Goal: Task Accomplishment & Management: Use online tool/utility

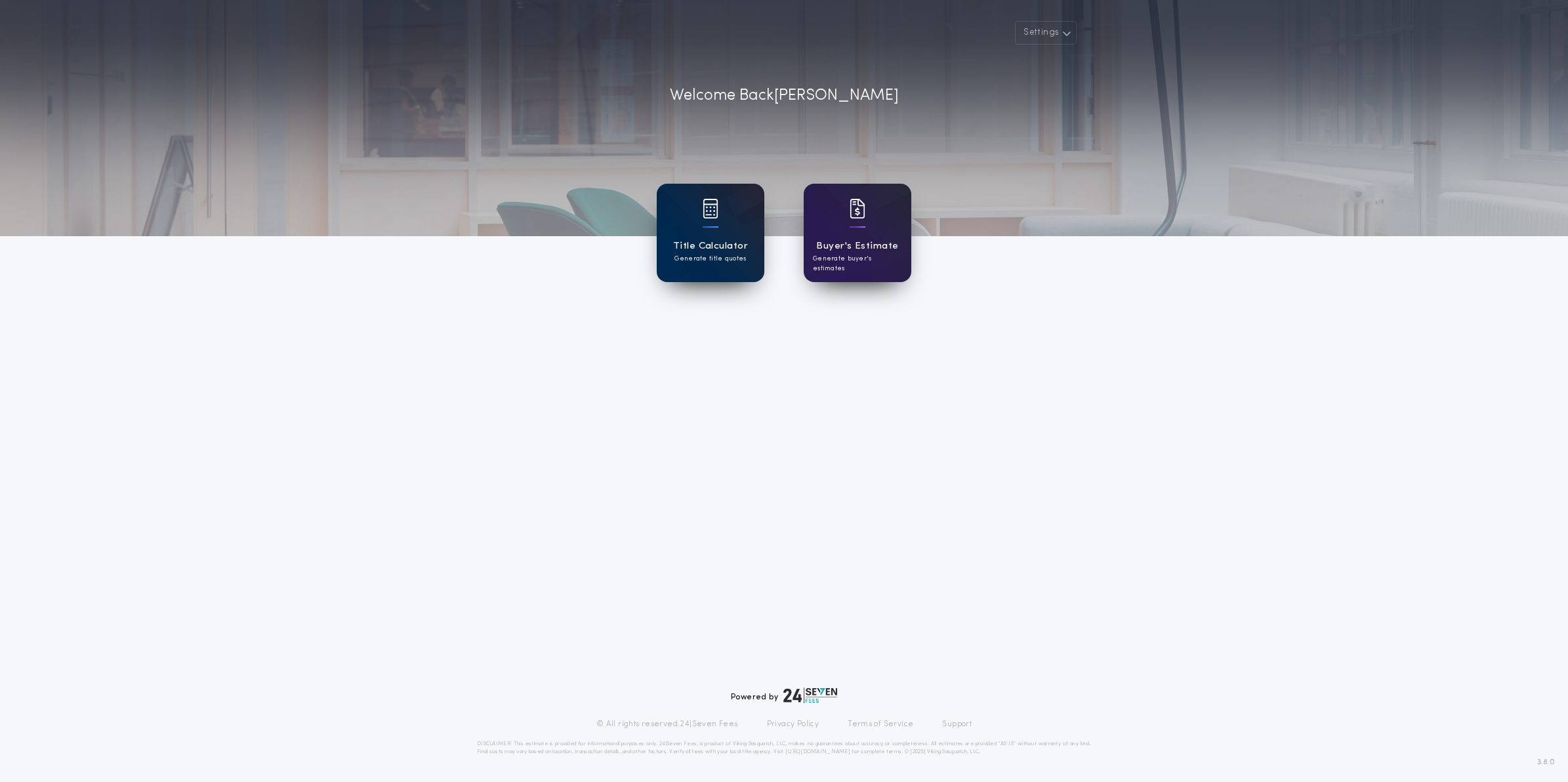
click at [687, 251] on h1 "Title Calculator" at bounding box center [710, 246] width 75 height 16
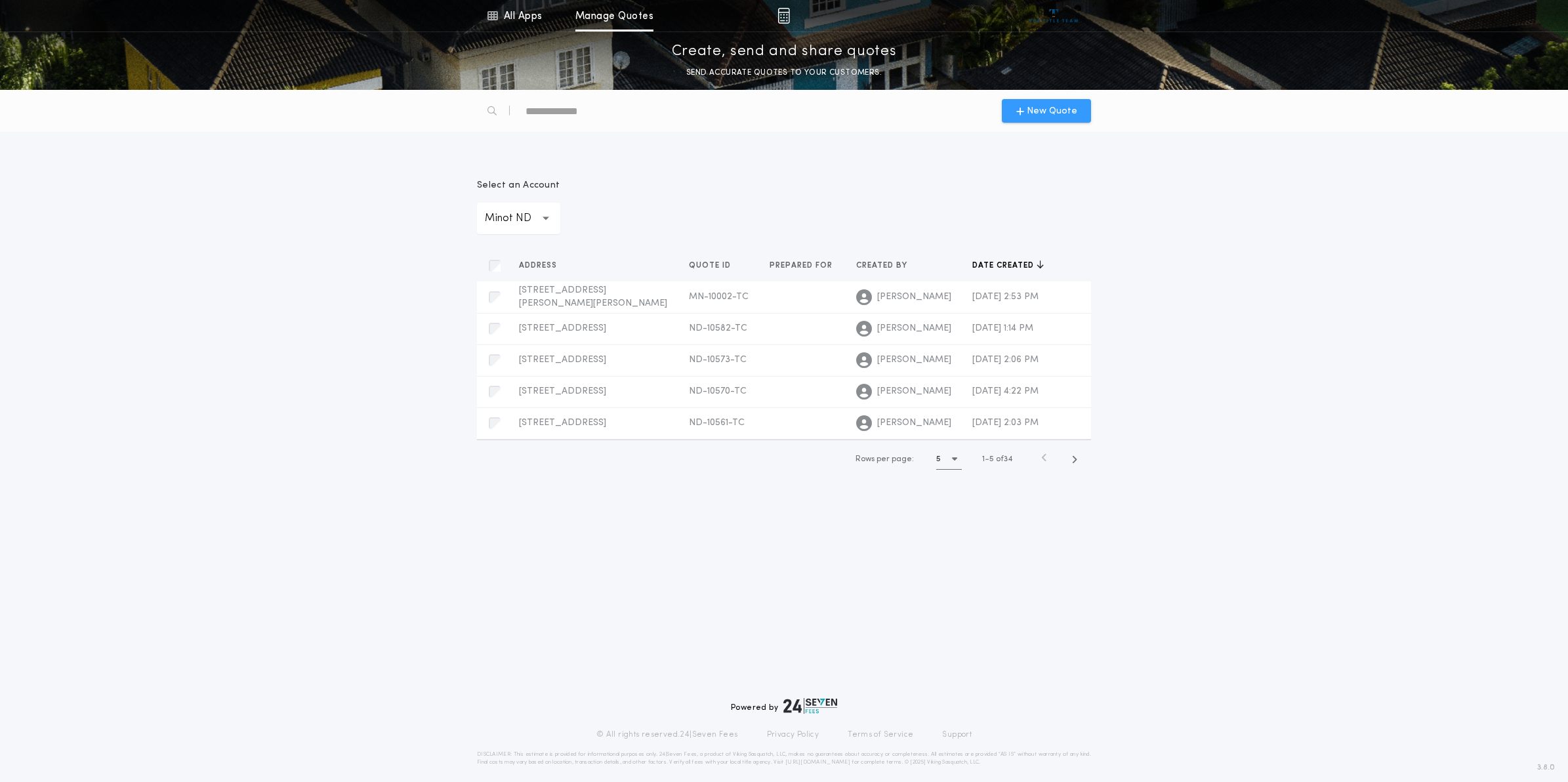
click at [1066, 106] on span "New Quote" at bounding box center [1052, 111] width 51 height 14
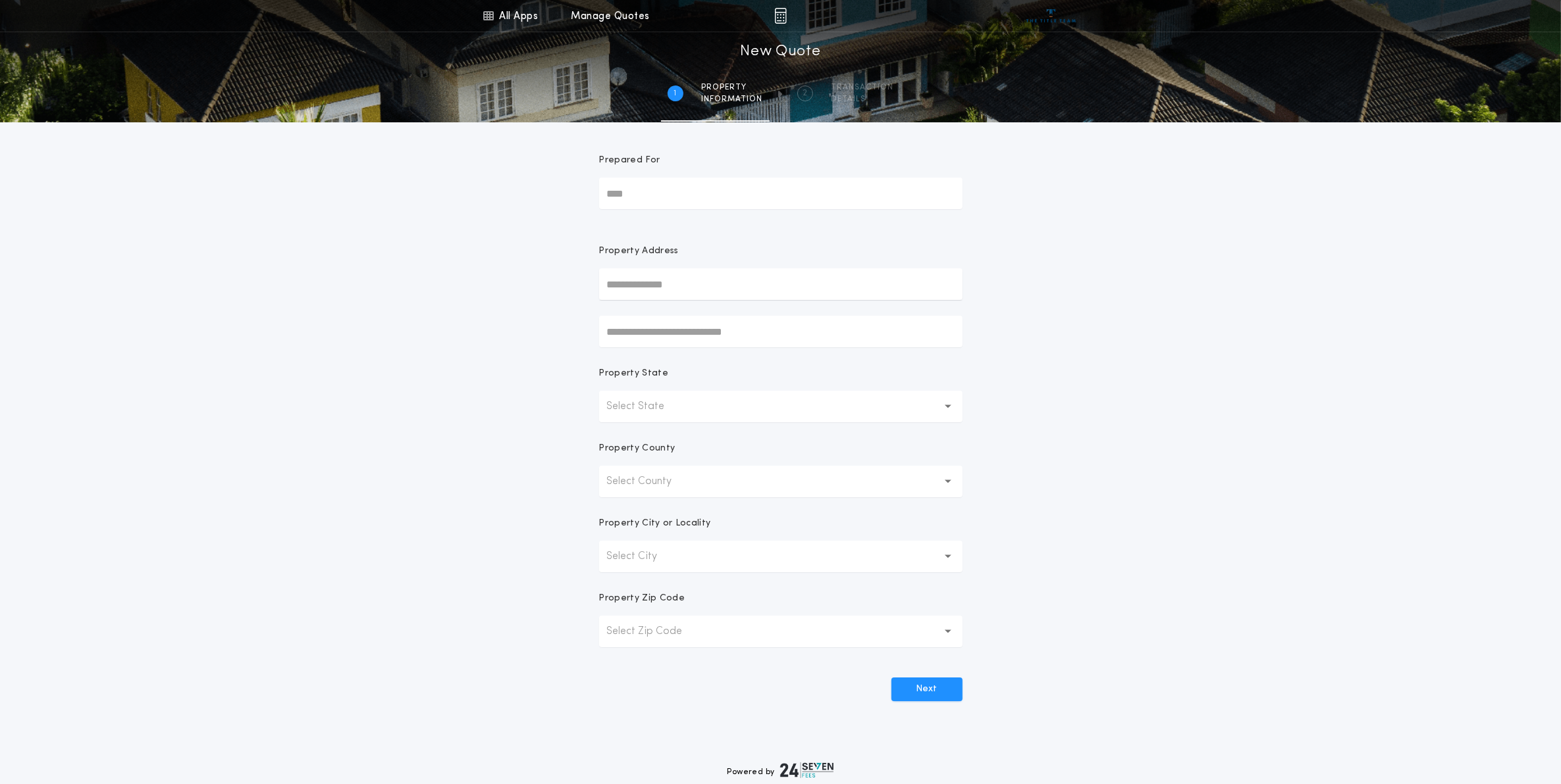
click at [687, 280] on input "text" at bounding box center [780, 284] width 364 height 32
drag, startPoint x: 674, startPoint y: 283, endPoint x: 646, endPoint y: 281, distance: 28.1
click at [646, 281] on input "**********" at bounding box center [780, 284] width 364 height 32
click at [738, 310] on button "[STREET_ADDRESS][PERSON_NAME]" at bounding box center [780, 310] width 364 height 20
type input "**********"
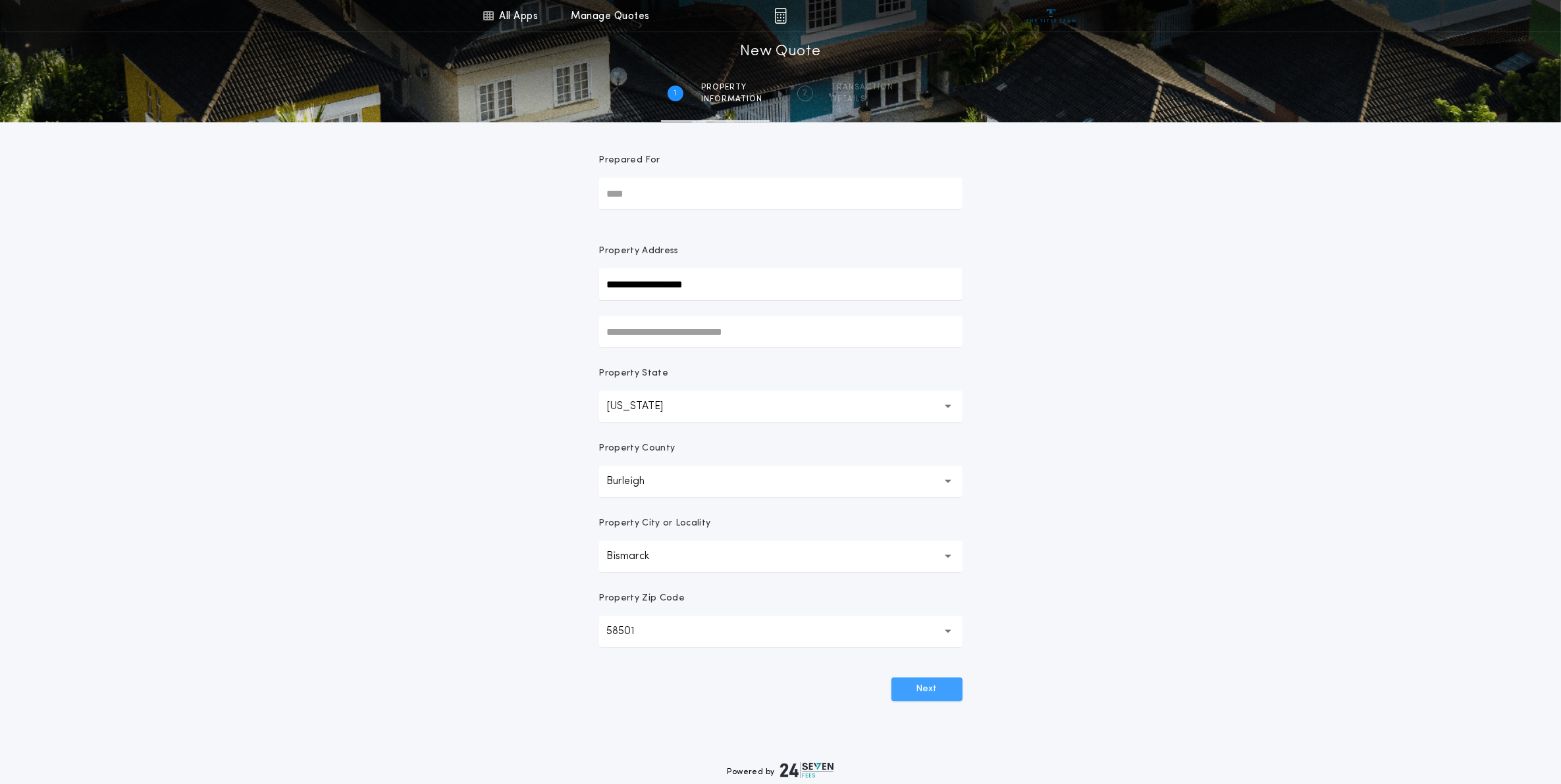
click at [925, 691] on button "Next" at bounding box center [927, 689] width 71 height 23
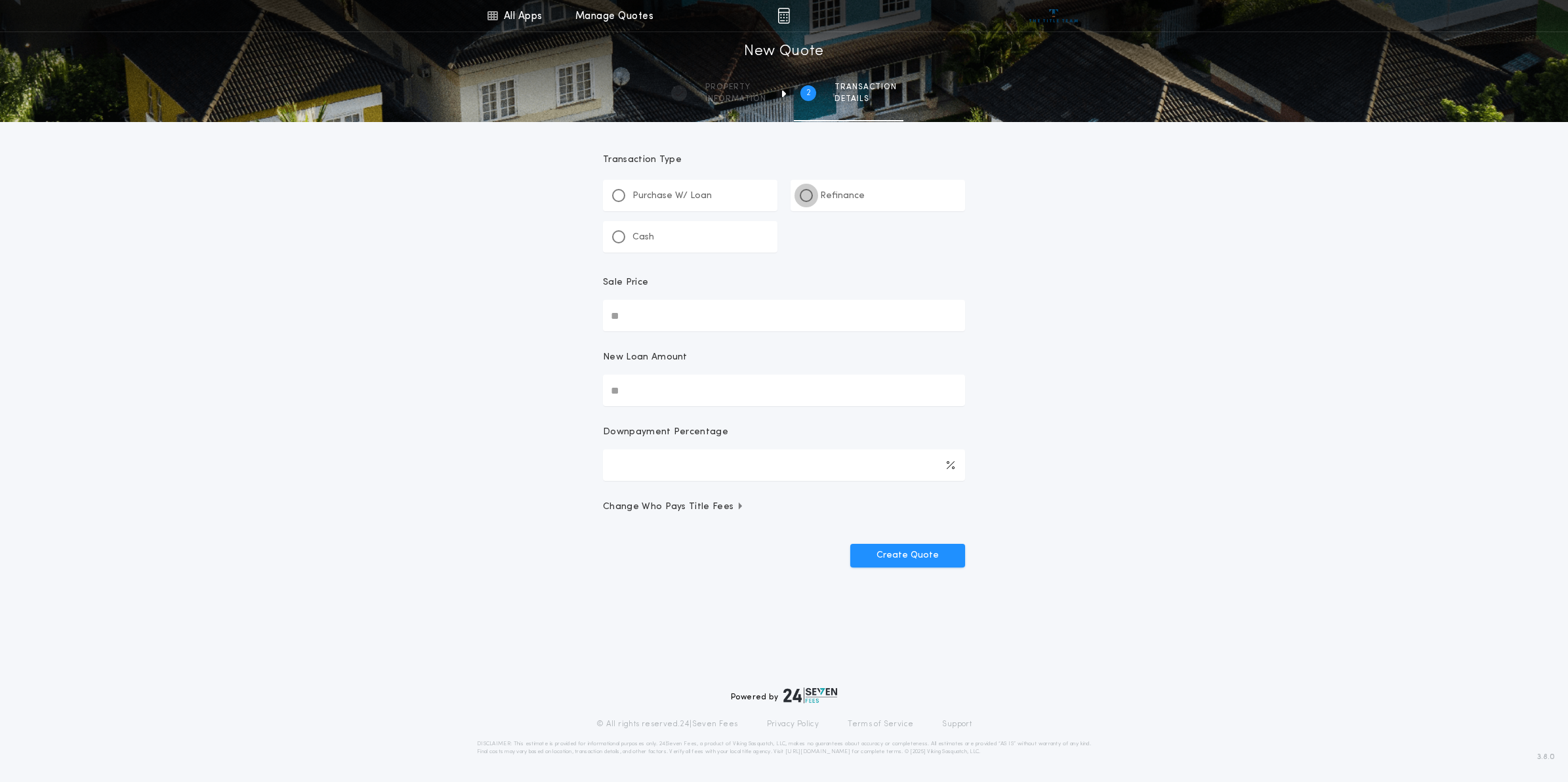
click at [809, 192] on div at bounding box center [806, 195] width 13 height 13
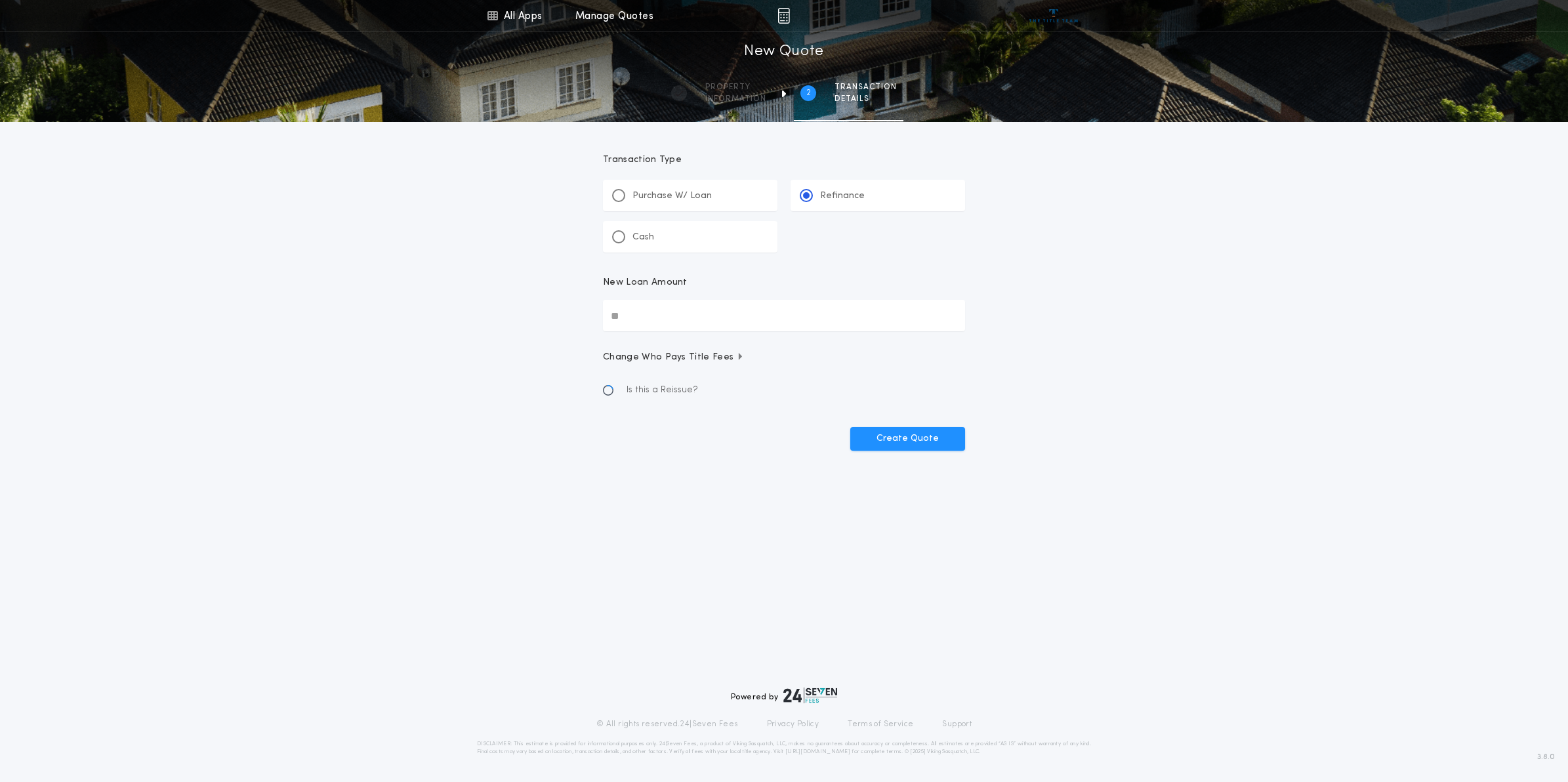
click at [677, 326] on input "New Loan Amount" at bounding box center [784, 315] width 363 height 32
type input "********"
click at [648, 425] on p "0 selected" at bounding box center [634, 423] width 47 height 16
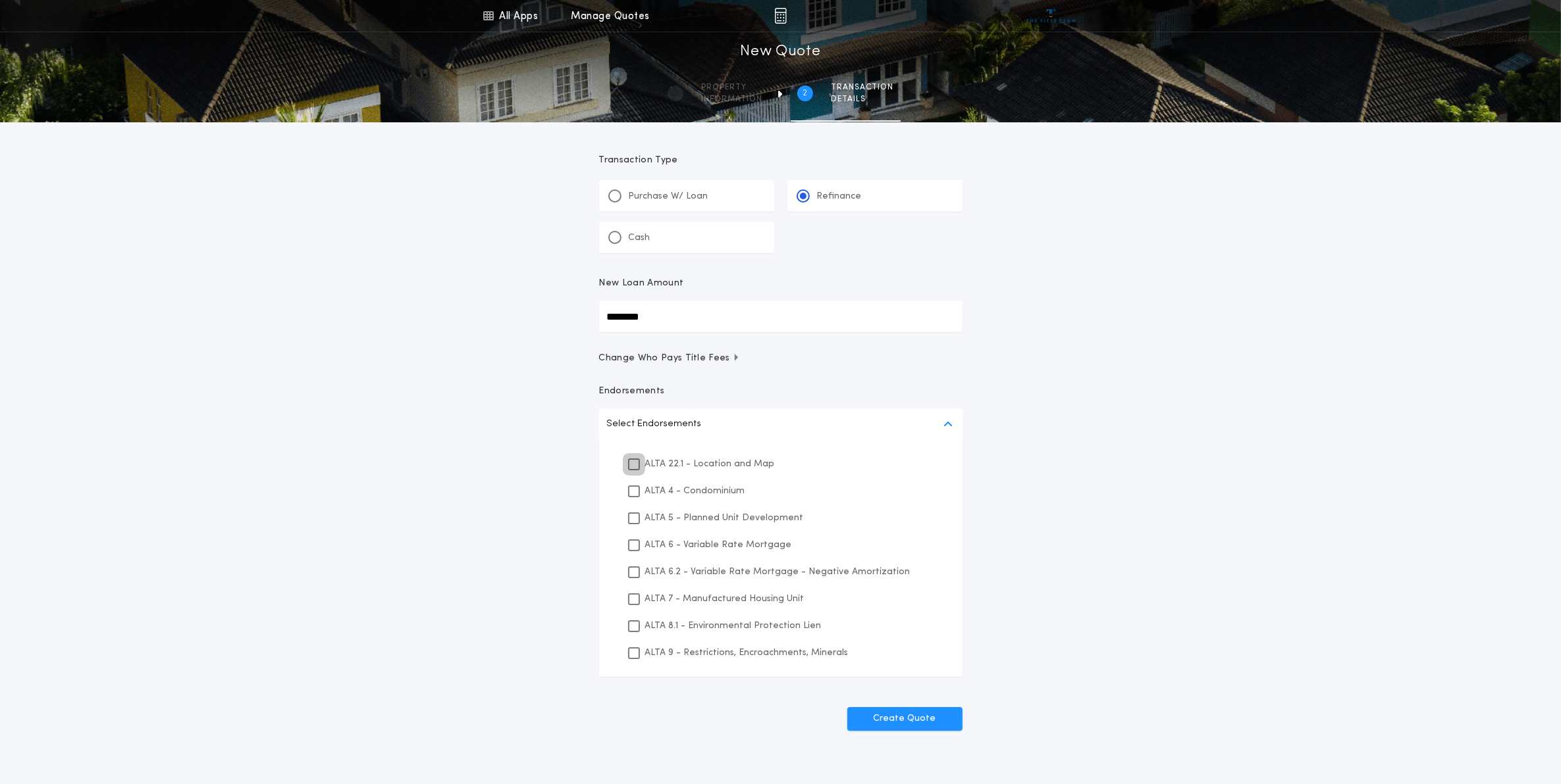
click at [634, 465] on icon at bounding box center [633, 465] width 8 height 9
click at [700, 623] on p "ALTA 8.1 - Environmental Protection Lien" at bounding box center [733, 626] width 176 height 14
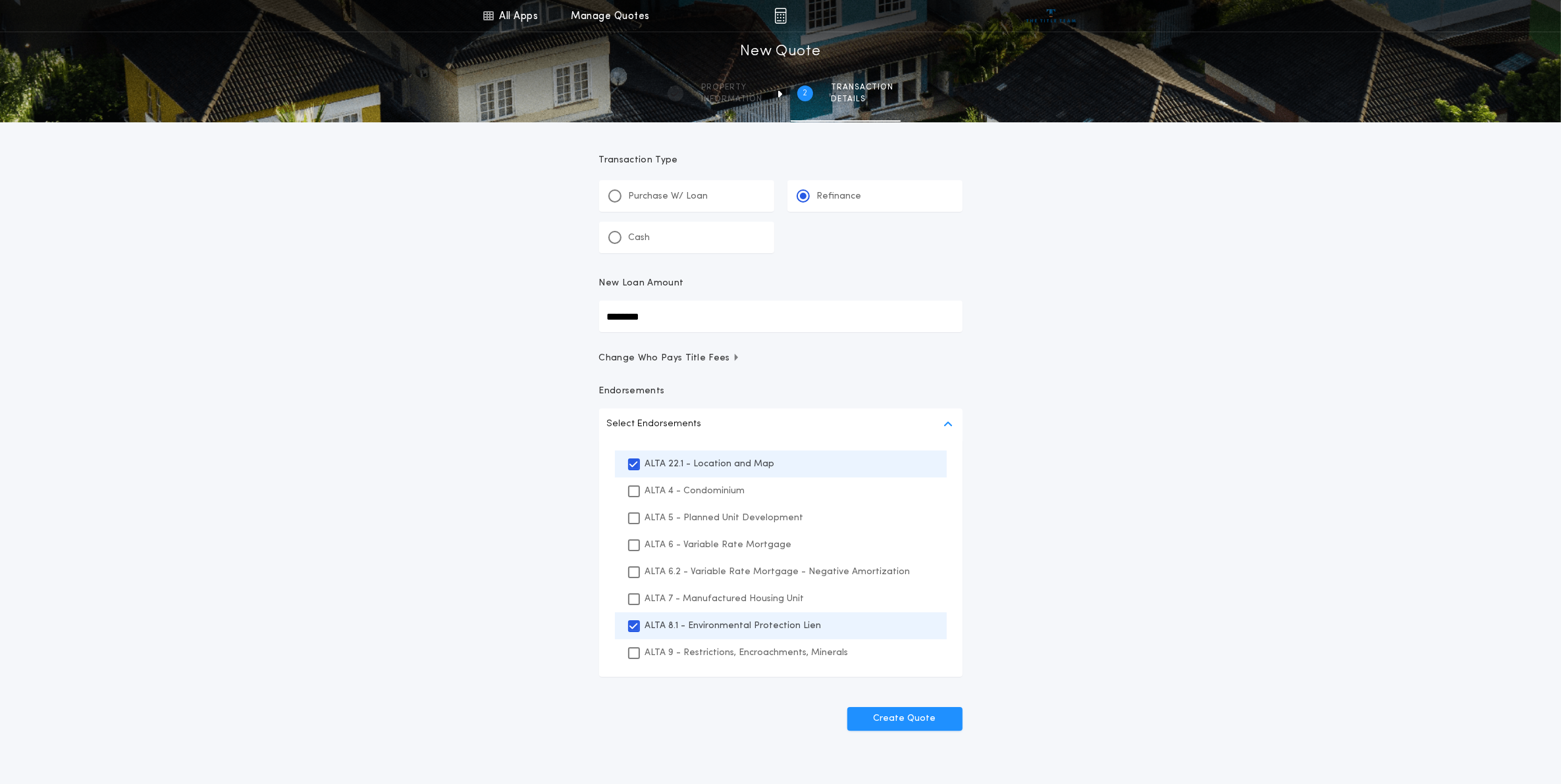
drag, startPoint x: 700, startPoint y: 623, endPoint x: 708, endPoint y: 643, distance: 21.5
click at [708, 643] on div "ALTA 9 - Restrictions, Encroachments, Minerals" at bounding box center [781, 653] width 332 height 27
click at [879, 711] on button "Create Quote" at bounding box center [904, 718] width 115 height 23
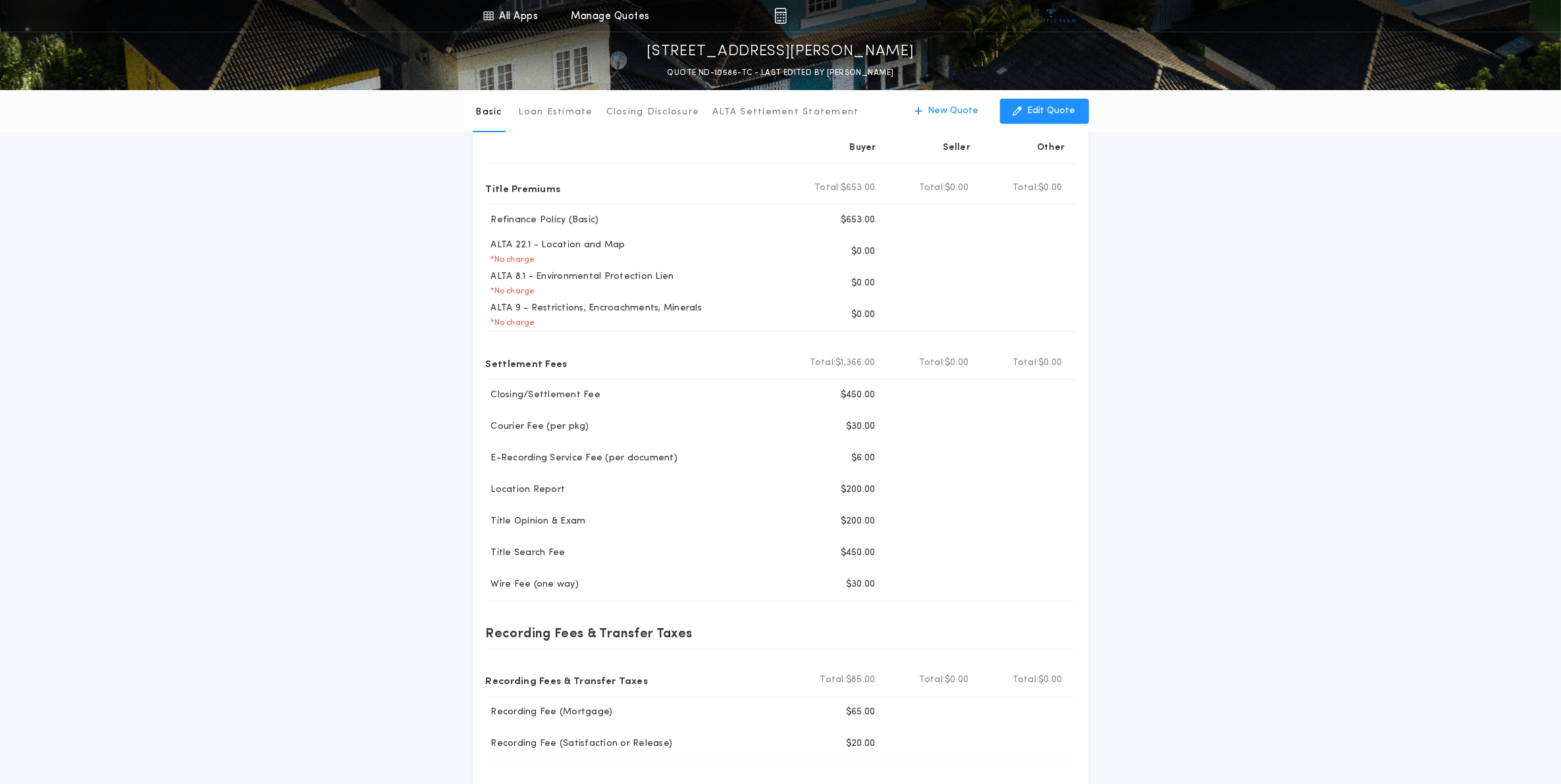
scroll to position [82, 0]
drag, startPoint x: 1498, startPoint y: 234, endPoint x: 1357, endPoint y: 214, distance: 142.4
click at [1498, 234] on div "Basic Loan Estimate Closing Disclosure ALTA Settlement Statement Basic New Quot…" at bounding box center [780, 433] width 1561 height 850
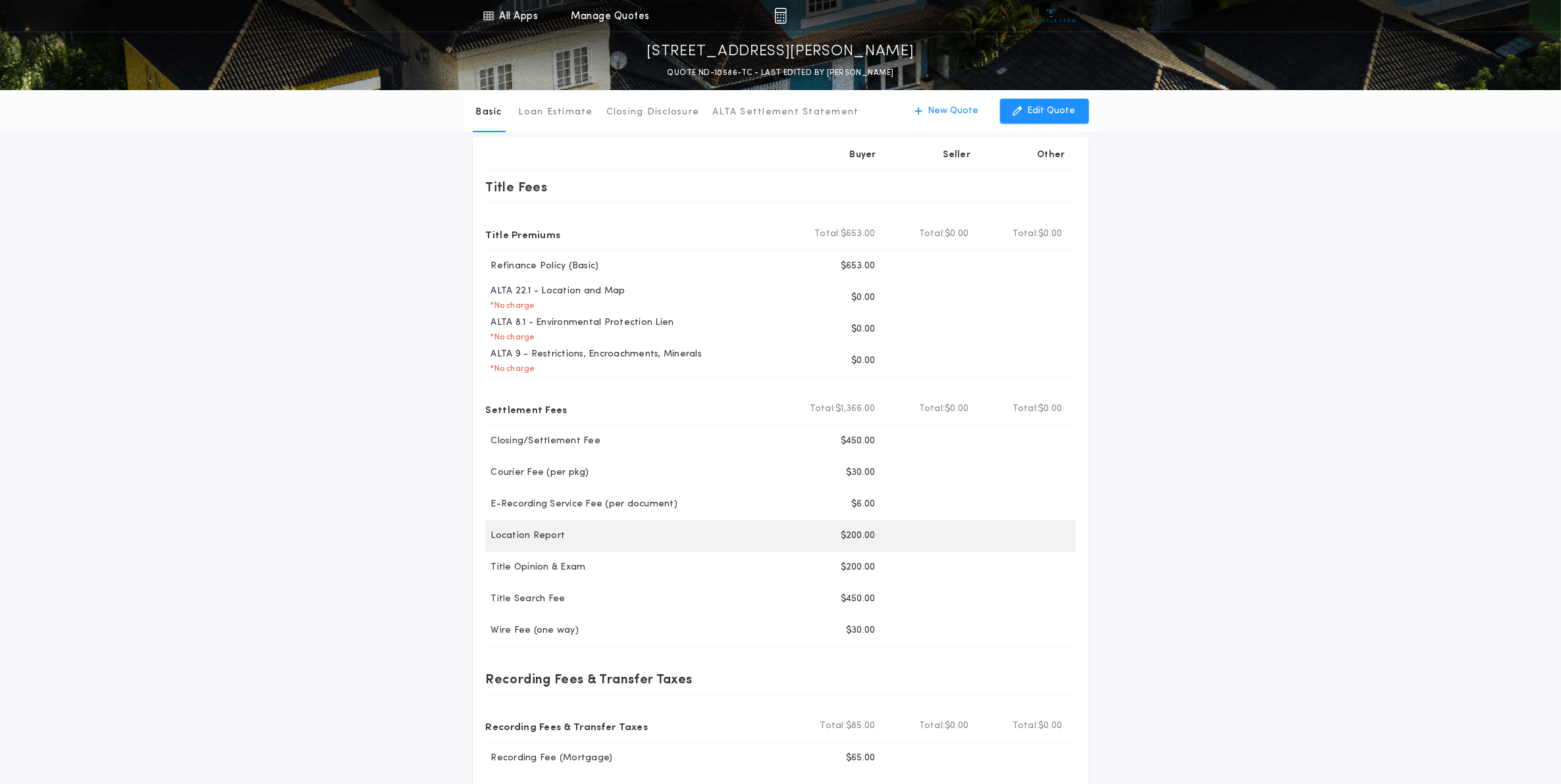
scroll to position [0, 0]
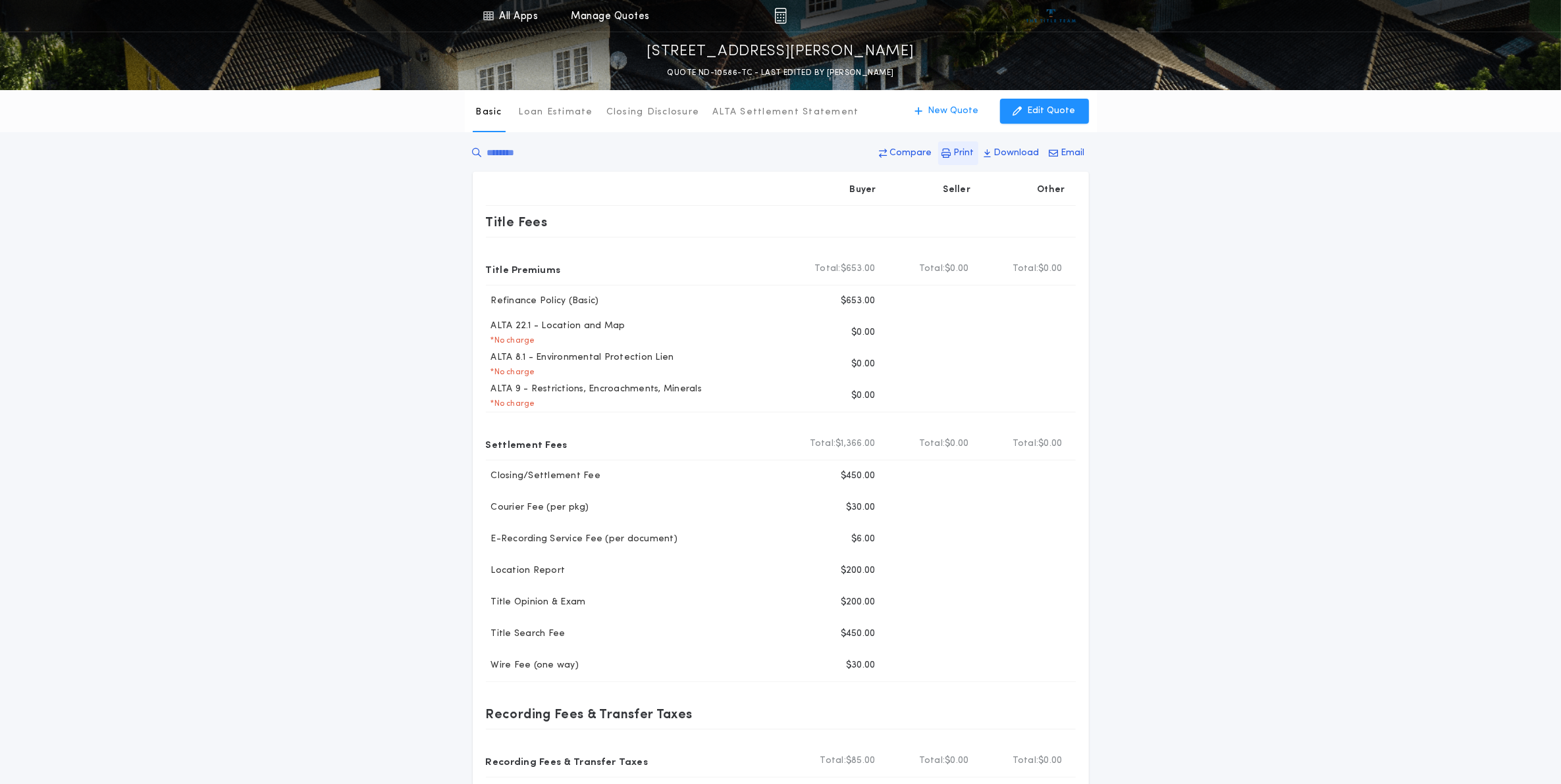
click at [969, 155] on p "Print" at bounding box center [964, 153] width 21 height 13
